Goal: Navigation & Orientation: Find specific page/section

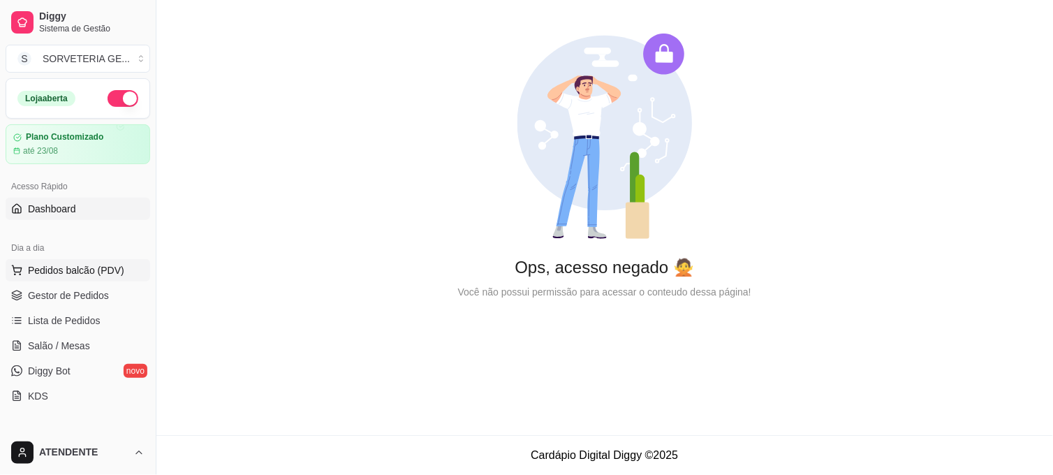
click at [92, 260] on button "Pedidos balcão (PDV)" at bounding box center [78, 270] width 145 height 22
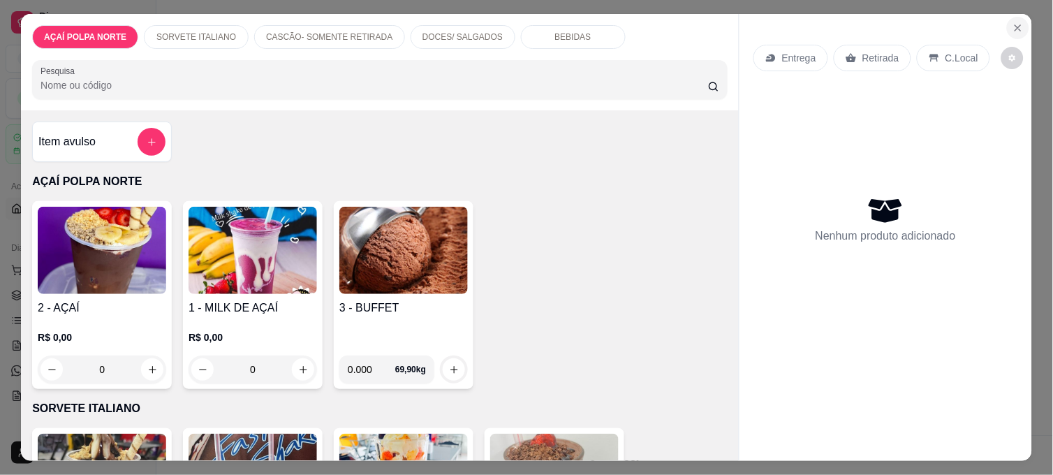
click at [1013, 22] on icon "Close" at bounding box center [1018, 27] width 11 height 11
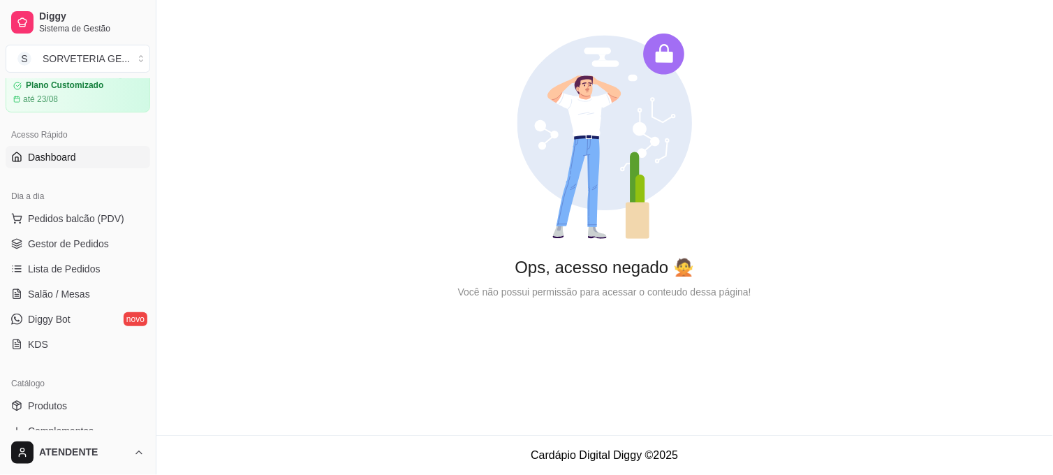
scroll to position [155, 0]
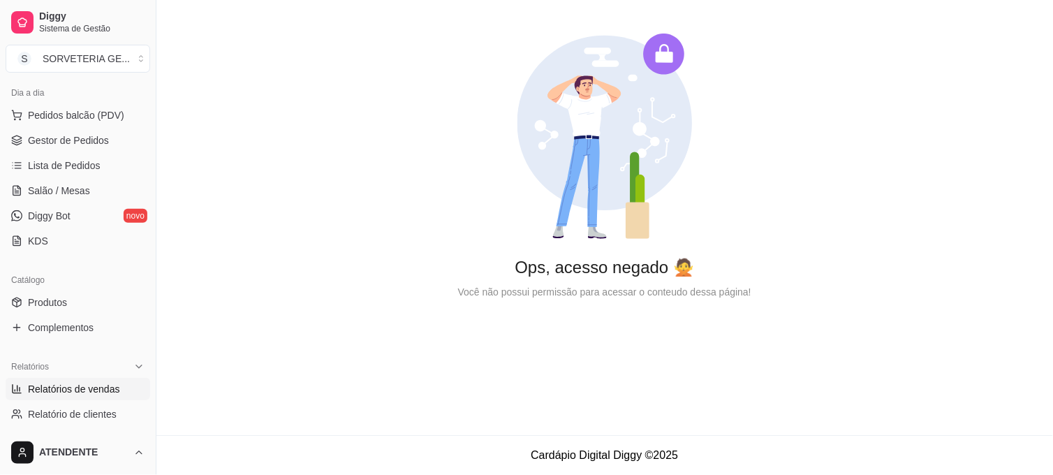
click at [68, 393] on span "Relatórios de vendas" at bounding box center [74, 389] width 92 height 14
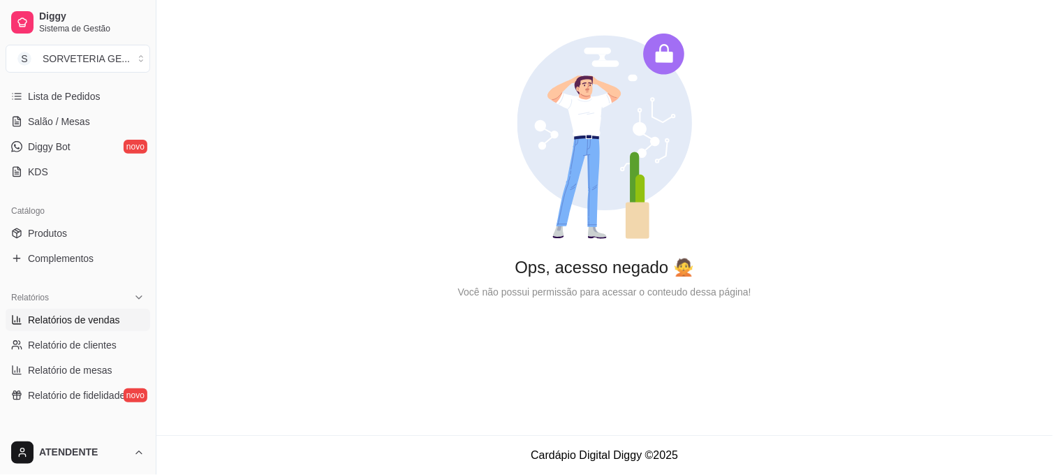
scroll to position [310, 0]
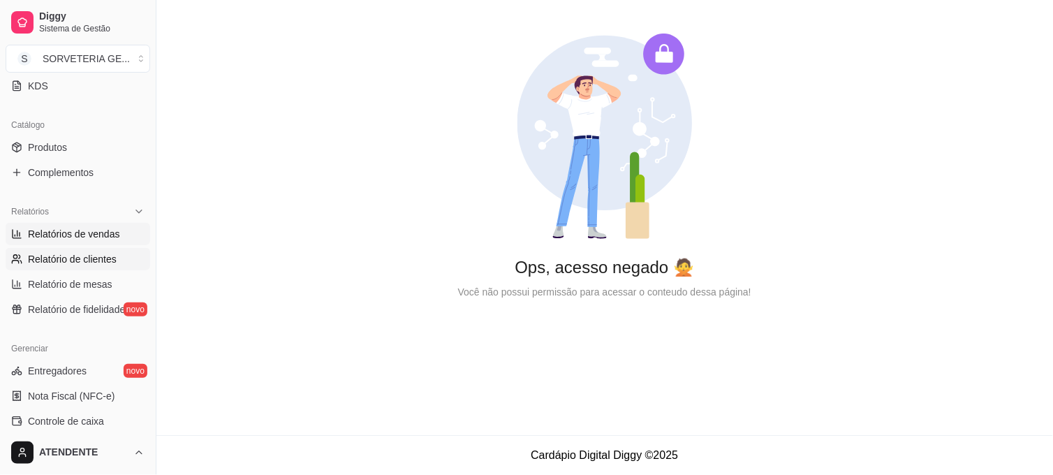
click at [95, 254] on span "Relatório de clientes" at bounding box center [72, 259] width 89 height 14
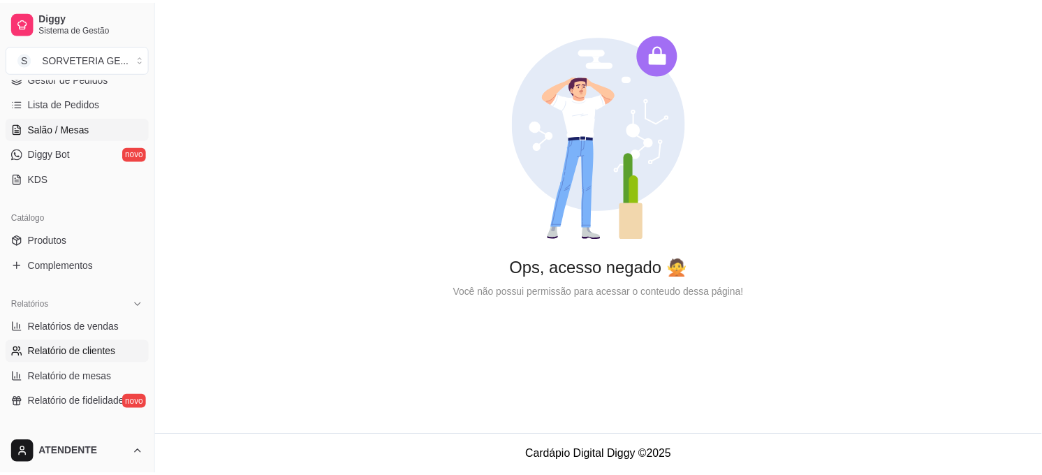
scroll to position [78, 0]
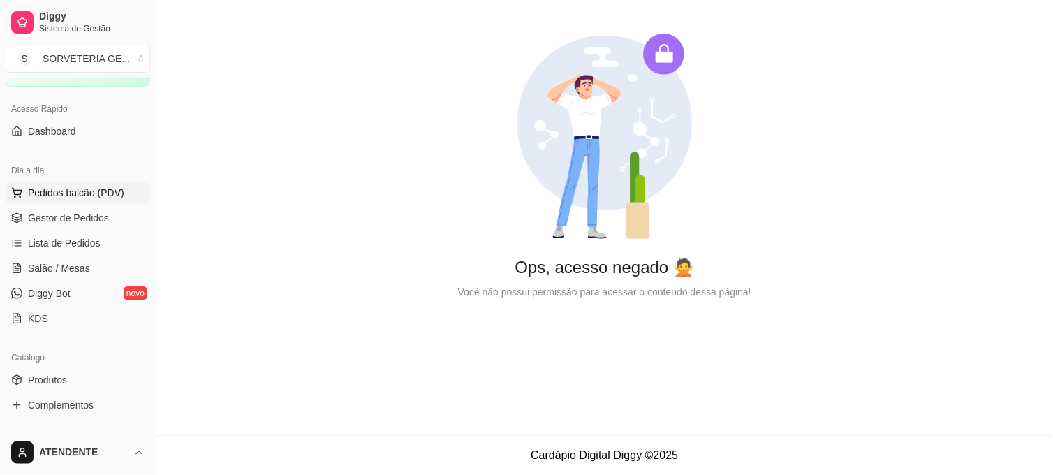
click at [87, 193] on span "Pedidos balcão (PDV)" at bounding box center [76, 193] width 96 height 14
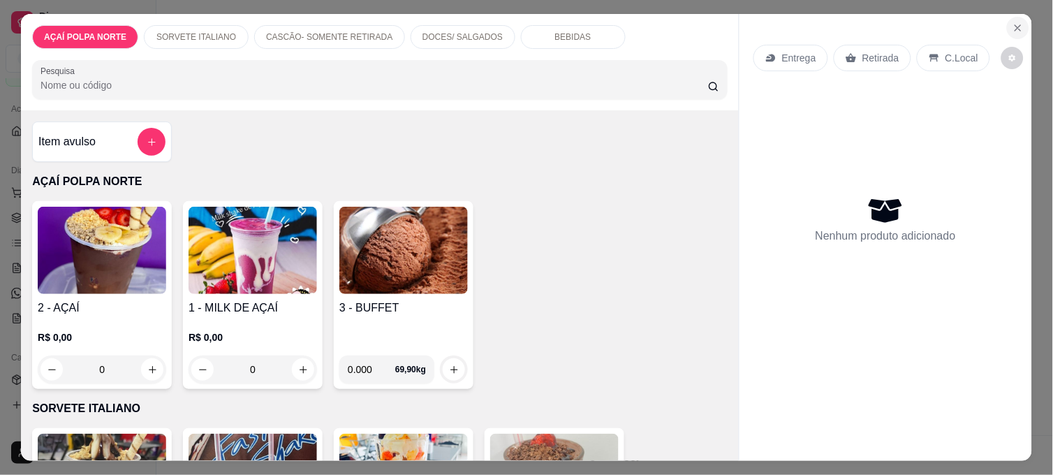
click at [1013, 22] on icon "Close" at bounding box center [1018, 27] width 11 height 11
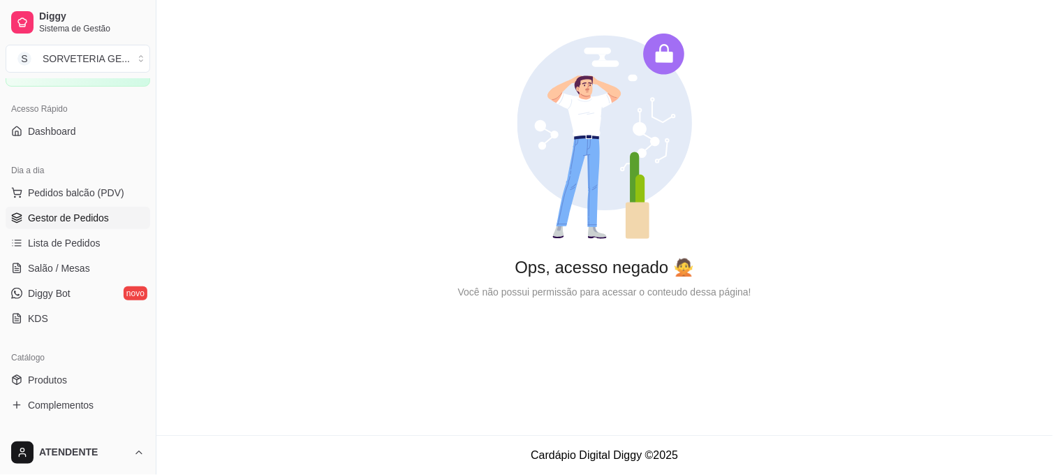
click at [84, 217] on span "Gestor de Pedidos" at bounding box center [68, 218] width 81 height 14
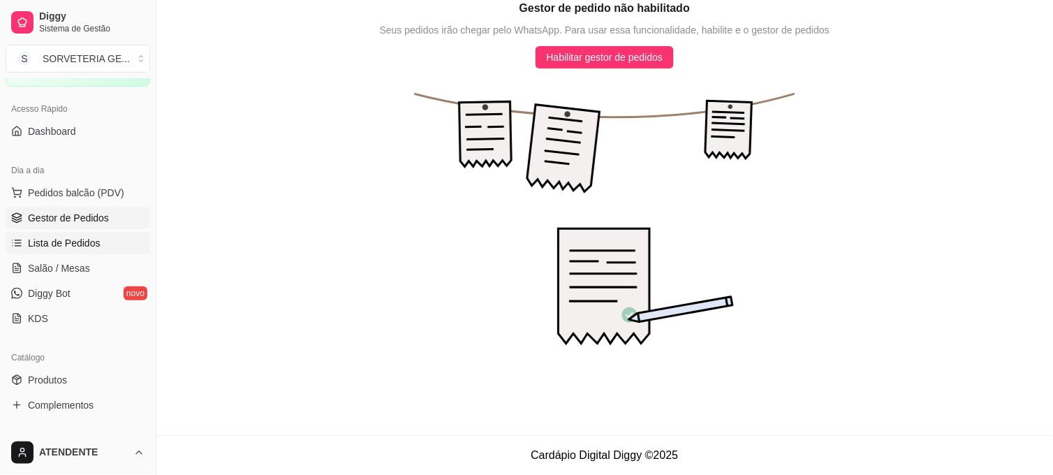
click at [82, 242] on span "Lista de Pedidos" at bounding box center [64, 243] width 73 height 14
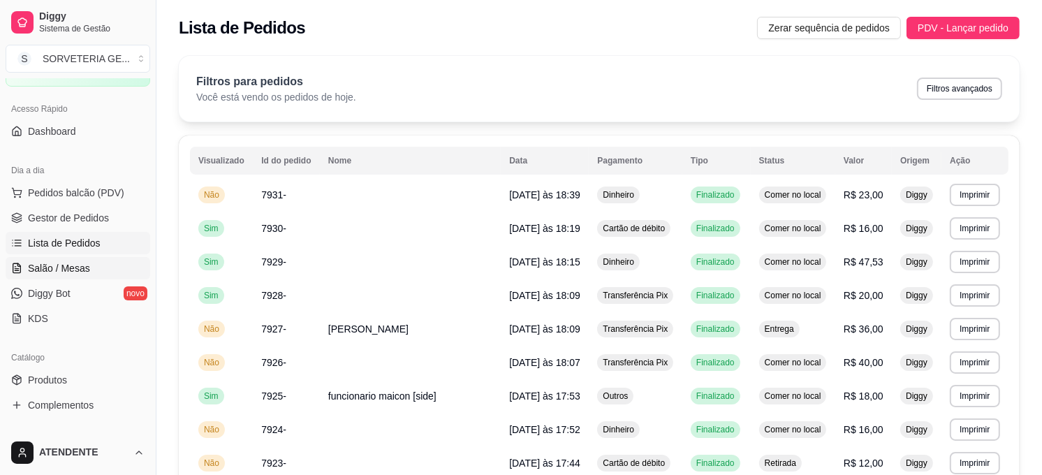
click at [79, 269] on span "Salão / Mesas" at bounding box center [59, 268] width 62 height 14
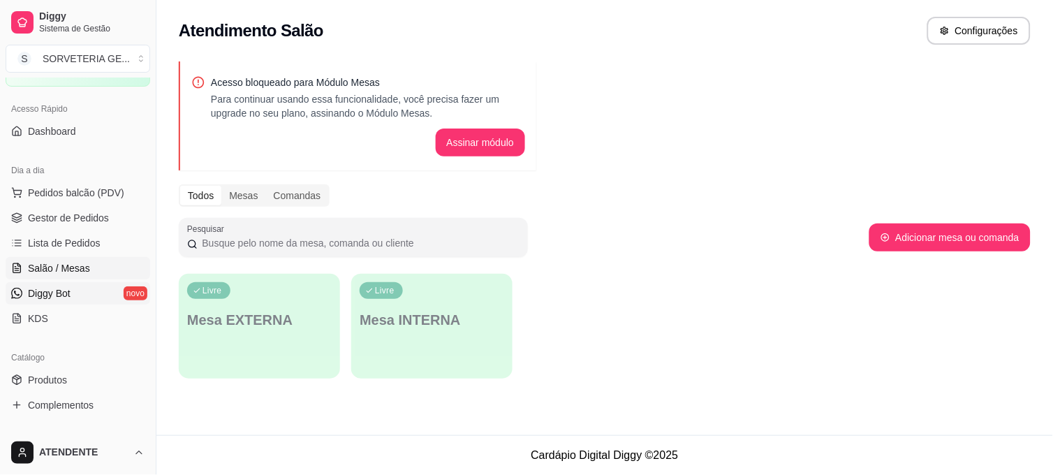
click at [63, 296] on span "Diggy Bot" at bounding box center [49, 293] width 43 height 14
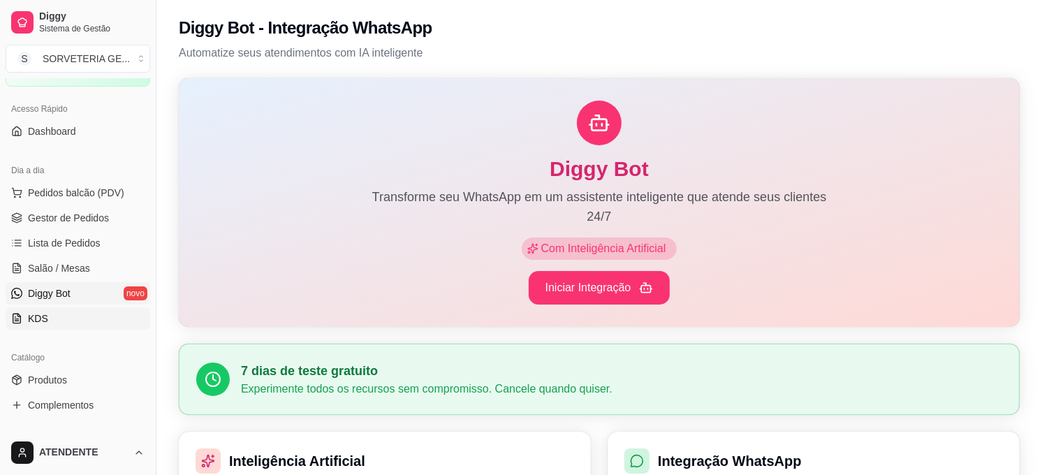
click at [49, 319] on link "KDS" at bounding box center [78, 318] width 145 height 22
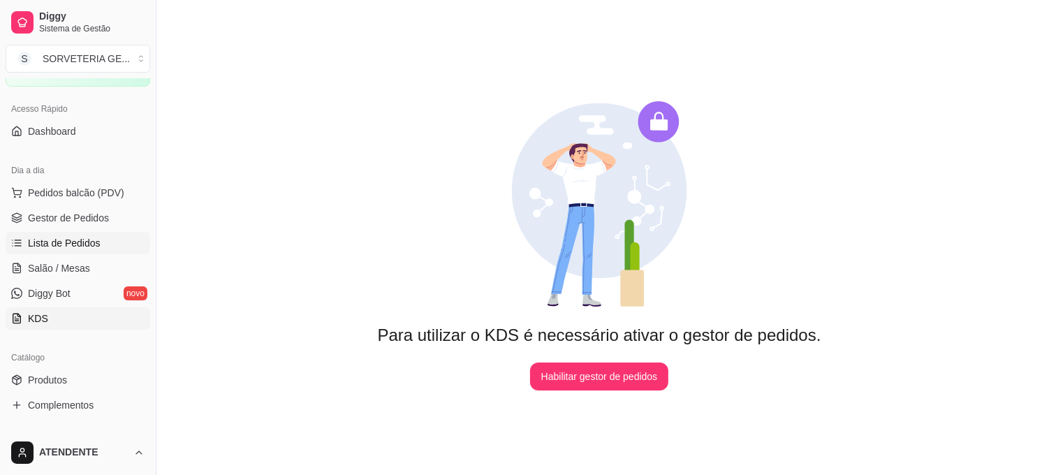
click at [58, 240] on span "Lista de Pedidos" at bounding box center [64, 243] width 73 height 14
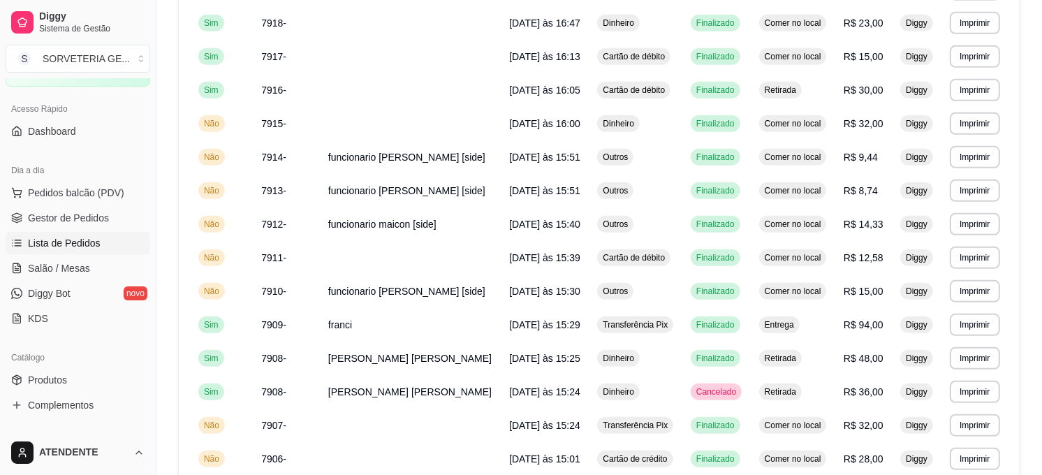
scroll to position [809, 0]
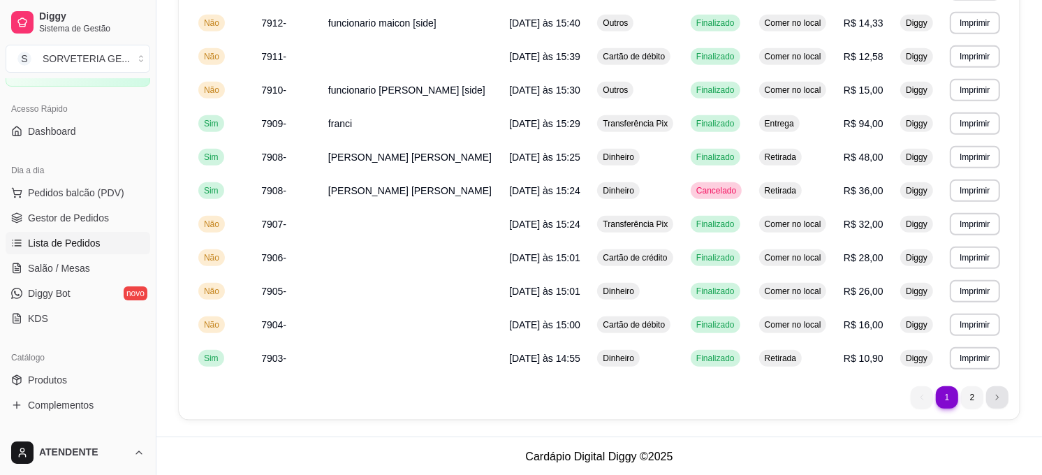
click at [998, 391] on li "next page button" at bounding box center [997, 397] width 22 height 22
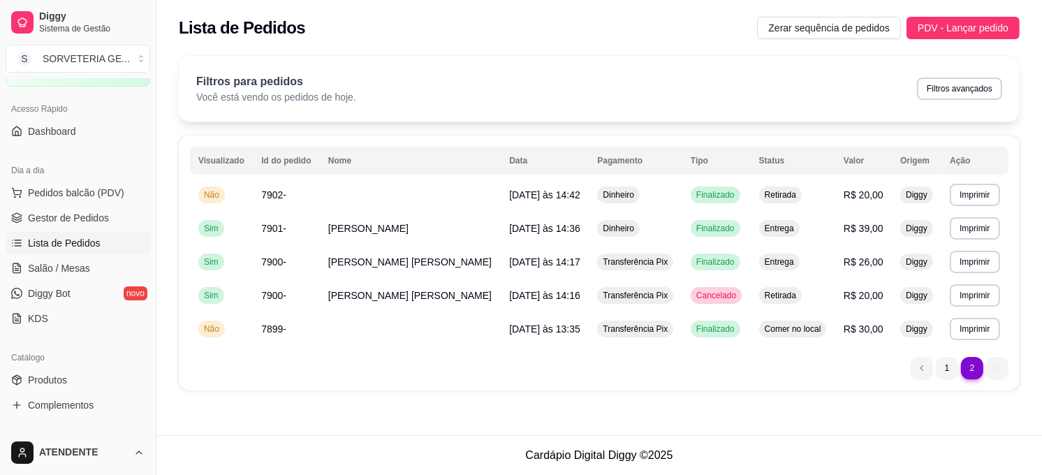
scroll to position [0, 0]
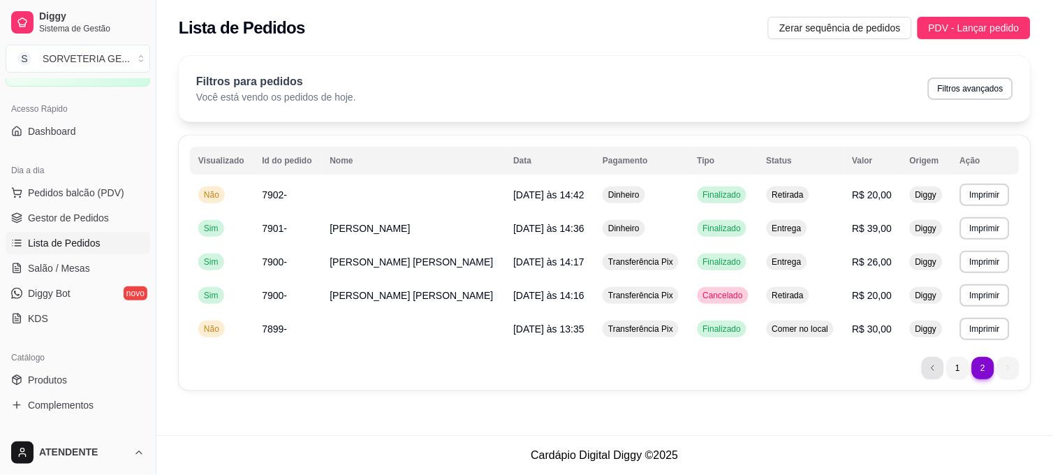
click at [938, 368] on li "previous page button" at bounding box center [933, 368] width 22 height 22
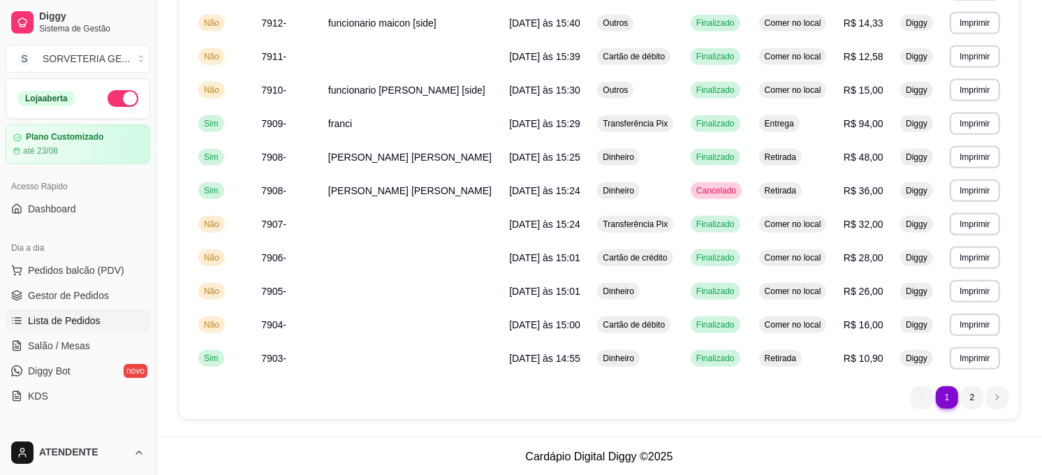
scroll to position [388, 0]
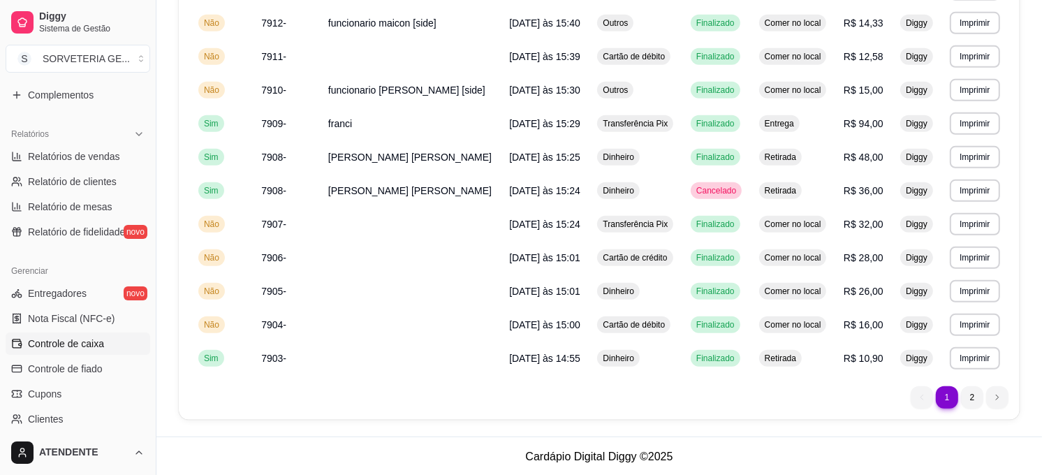
click at [64, 341] on span "Controle de caixa" at bounding box center [66, 344] width 76 height 14
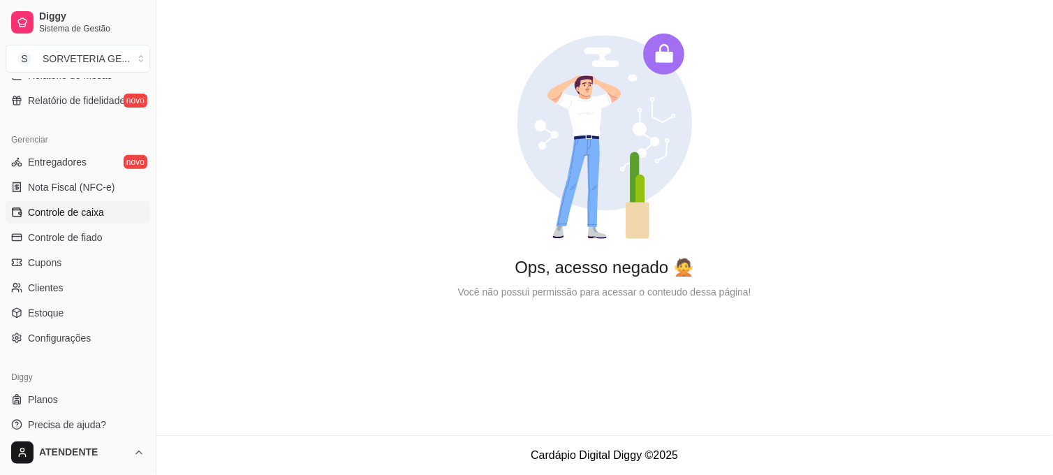
scroll to position [529, 0]
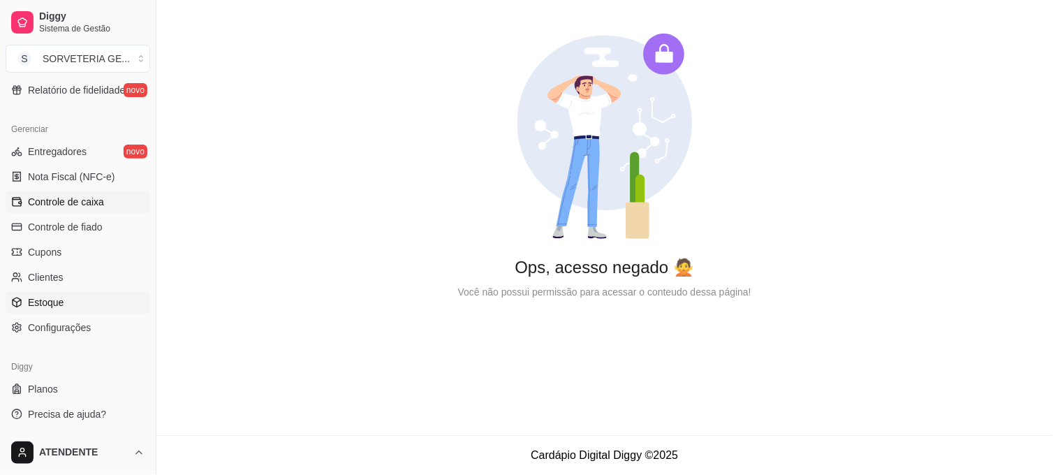
click at [61, 306] on span "Estoque" at bounding box center [46, 302] width 36 height 14
click at [71, 294] on link "Estoque" at bounding box center [78, 302] width 145 height 22
click at [61, 324] on span "Configurações" at bounding box center [59, 328] width 63 height 14
click at [71, 275] on link "Clientes" at bounding box center [78, 277] width 145 height 22
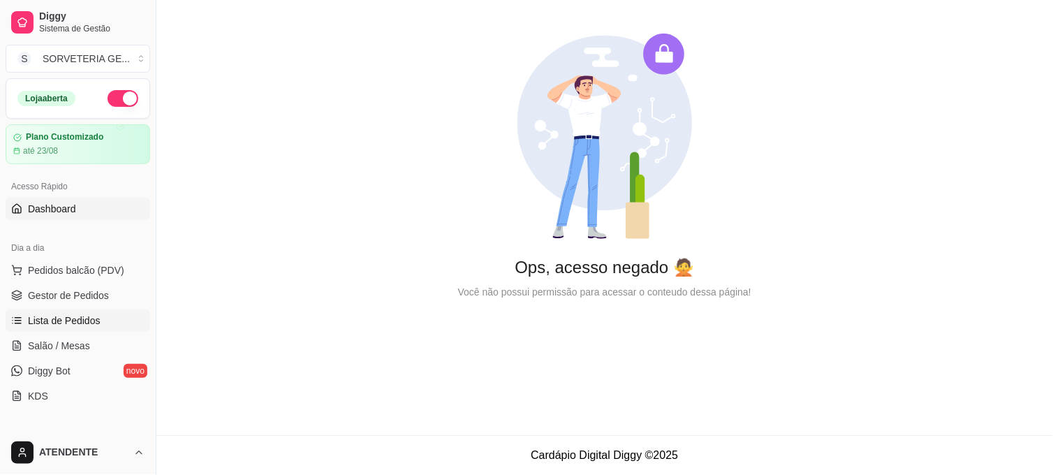
click at [73, 319] on span "Lista de Pedidos" at bounding box center [64, 321] width 73 height 14
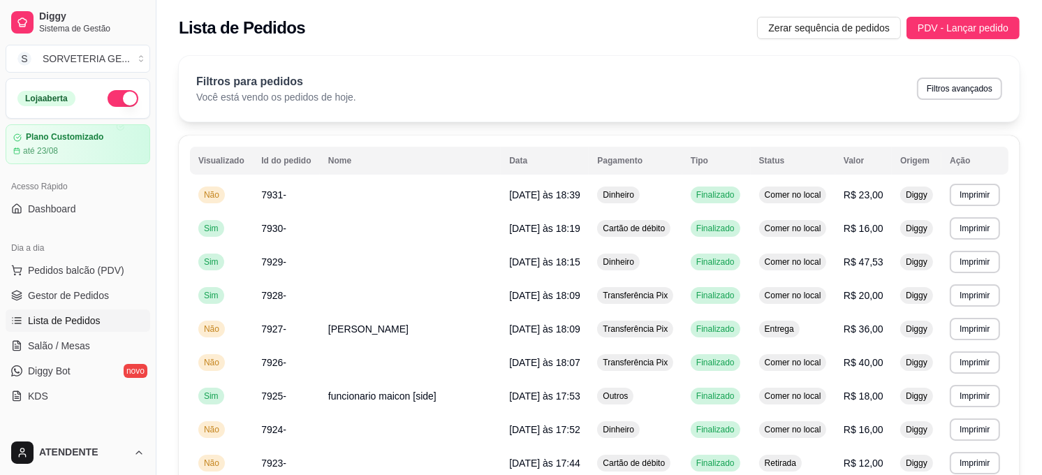
click at [99, 316] on span "Lista de Pedidos" at bounding box center [64, 321] width 73 height 14
